Goal: Task Accomplishment & Management: Use online tool/utility

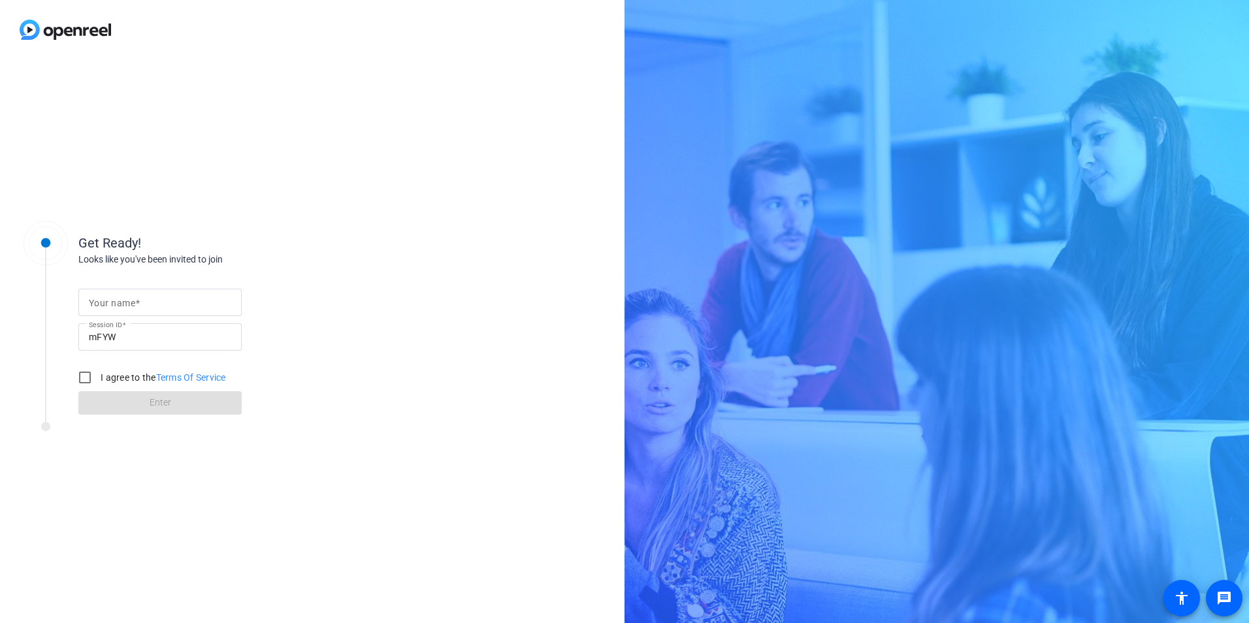
click at [181, 301] on input "Your name" at bounding box center [160, 303] width 142 height 16
type input "[PERSON_NAME]"
click at [91, 377] on input "I agree to the Terms Of Service" at bounding box center [85, 378] width 26 height 26
checkbox input "true"
click at [159, 403] on span "Enter" at bounding box center [161, 403] width 22 height 14
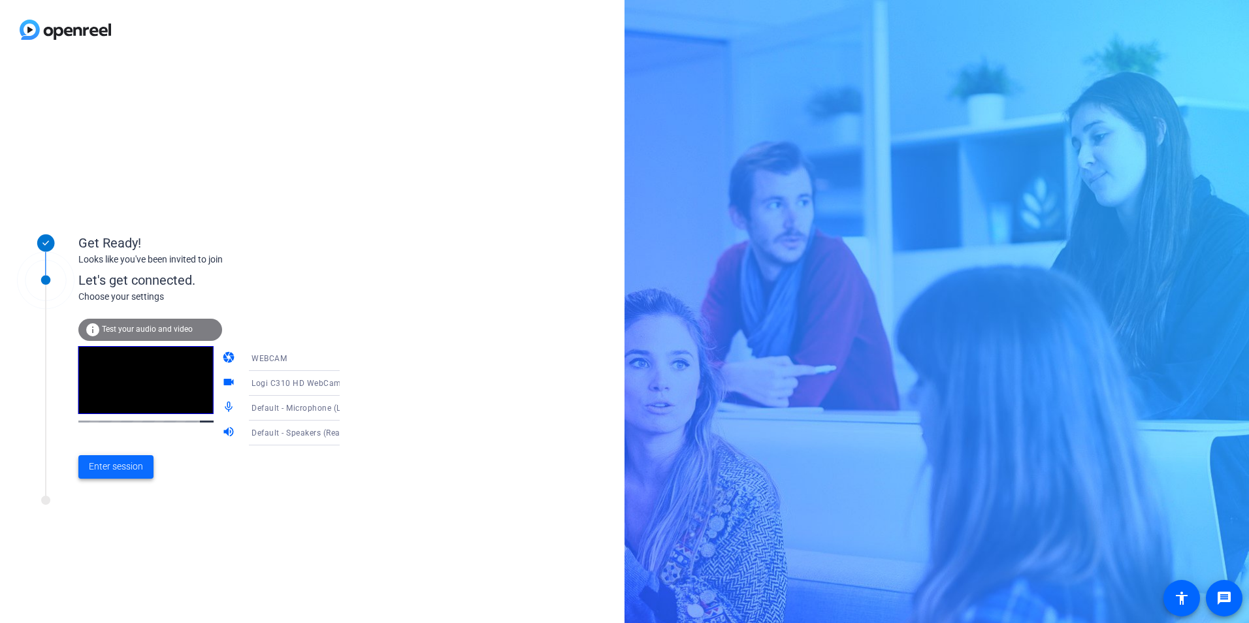
click at [126, 472] on span "Enter session" at bounding box center [116, 467] width 54 height 14
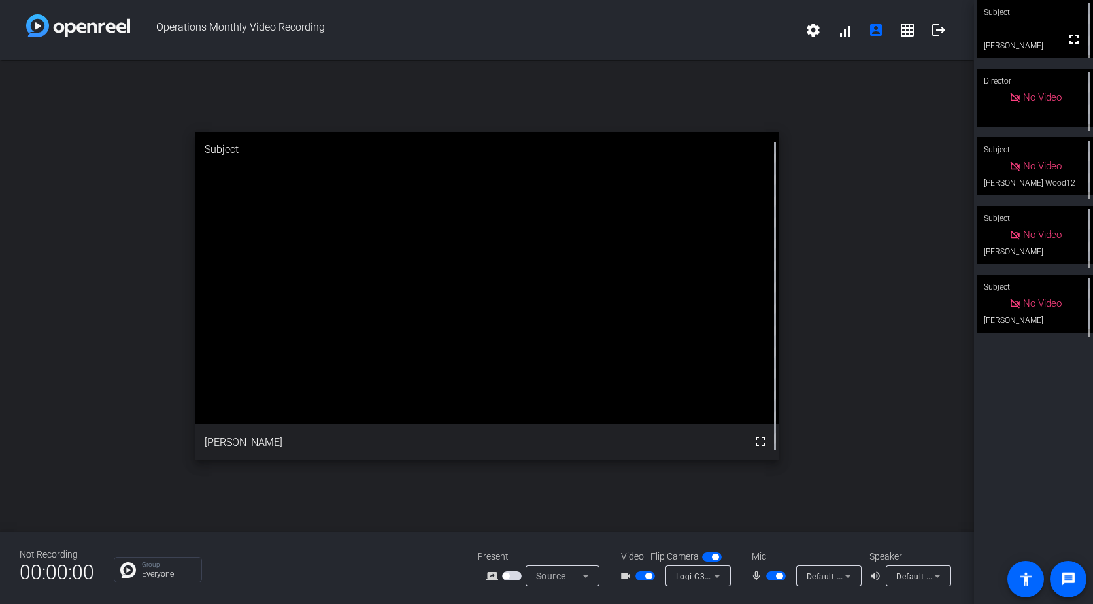
click at [778, 576] on span "button" at bounding box center [779, 575] width 7 height 7
click at [637, 578] on span "button" at bounding box center [645, 575] width 20 height 9
